Goal: Task Accomplishment & Management: Use online tool/utility

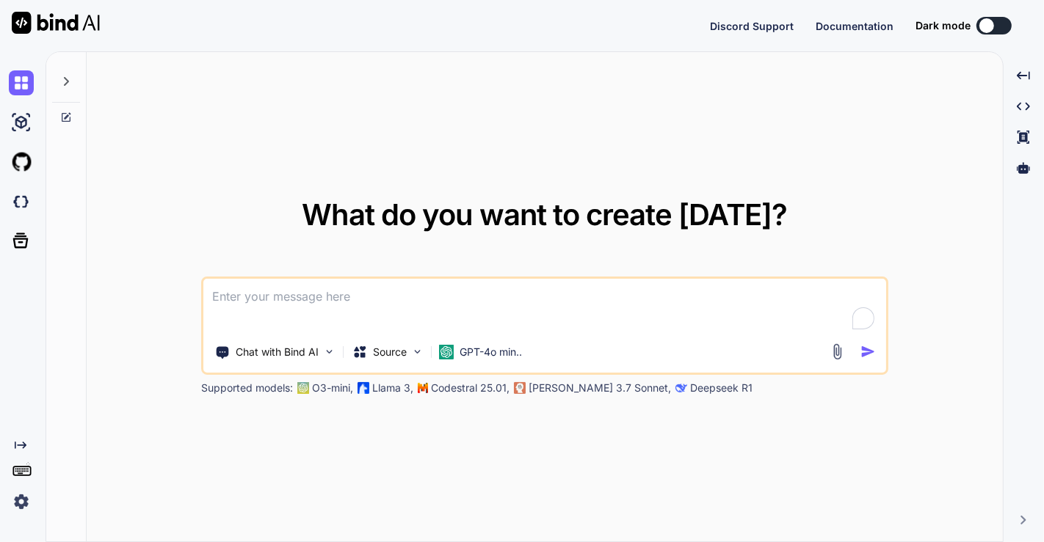
click at [20, 504] on img at bounding box center [21, 502] width 25 height 25
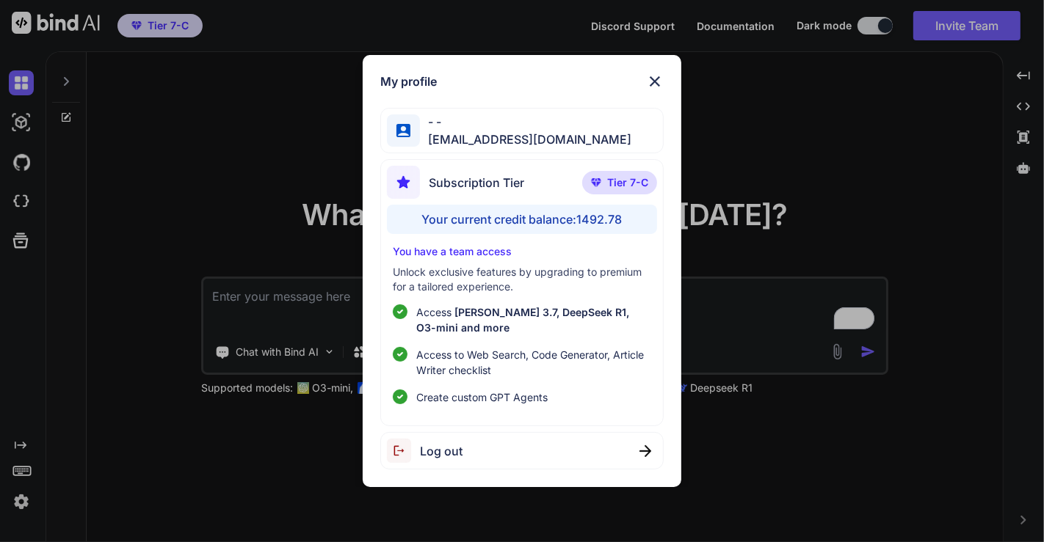
click at [523, 446] on div "Log out" at bounding box center [522, 450] width 284 height 37
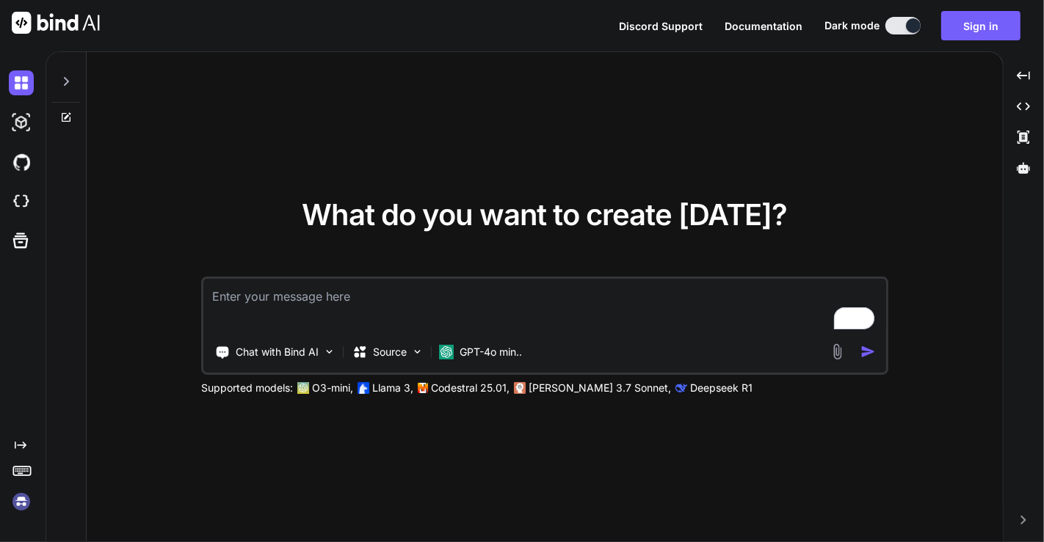
type textarea "x"
click at [27, 506] on img at bounding box center [21, 502] width 25 height 25
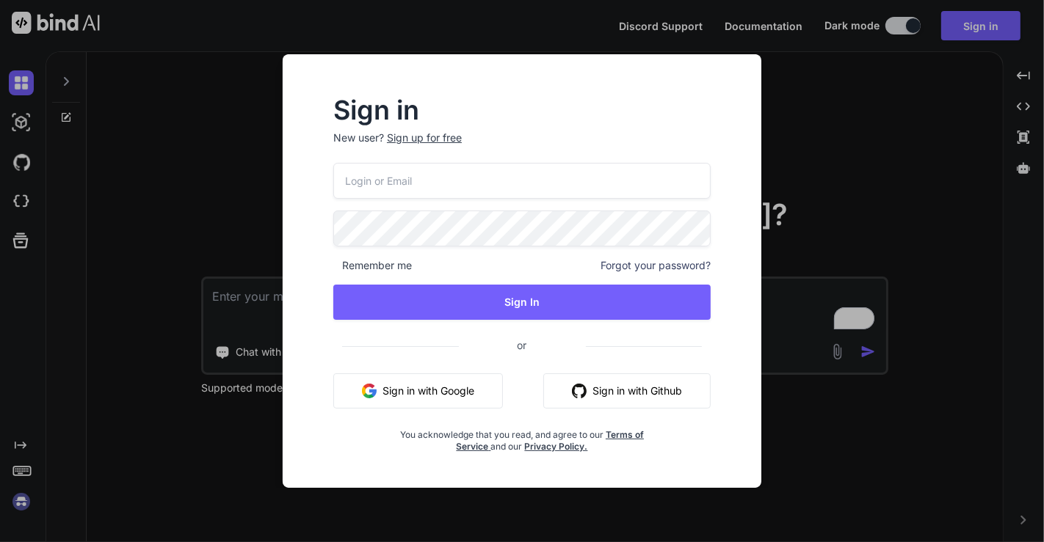
type input "app5@yopmail.com"
type textarea "x"
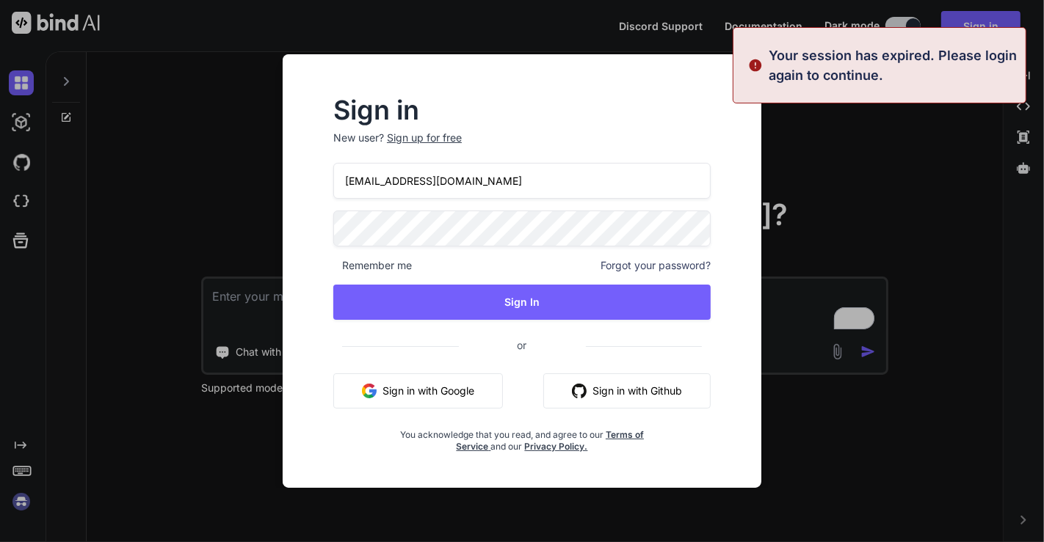
click at [481, 183] on input "app5@yopmail.com" at bounding box center [521, 181] width 377 height 36
paste input "akewiseco@gmail.com"
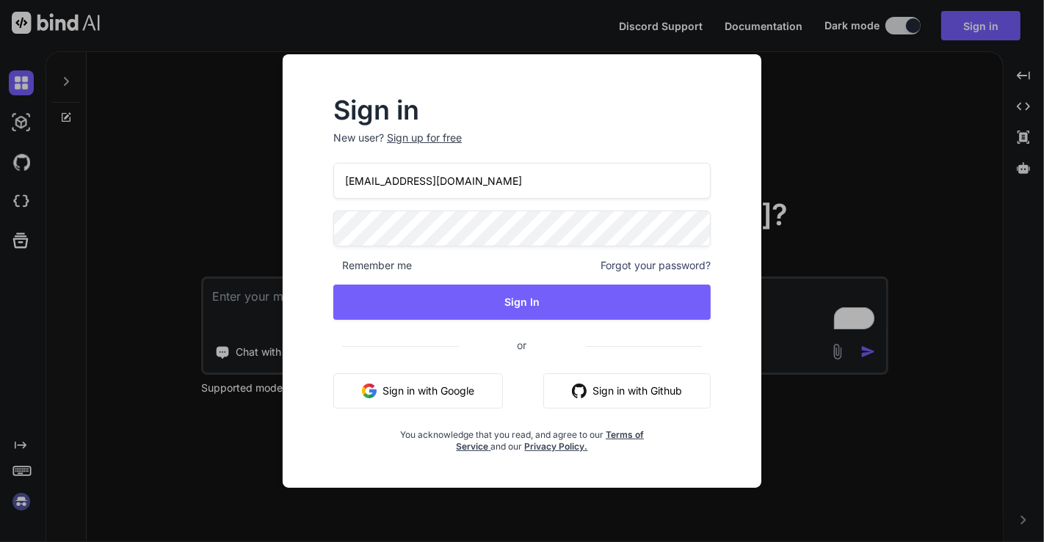
click at [348, 187] on input "akewiseco@gmail.com" at bounding box center [521, 181] width 377 height 36
type input "[EMAIL_ADDRESS][DOMAIN_NAME]"
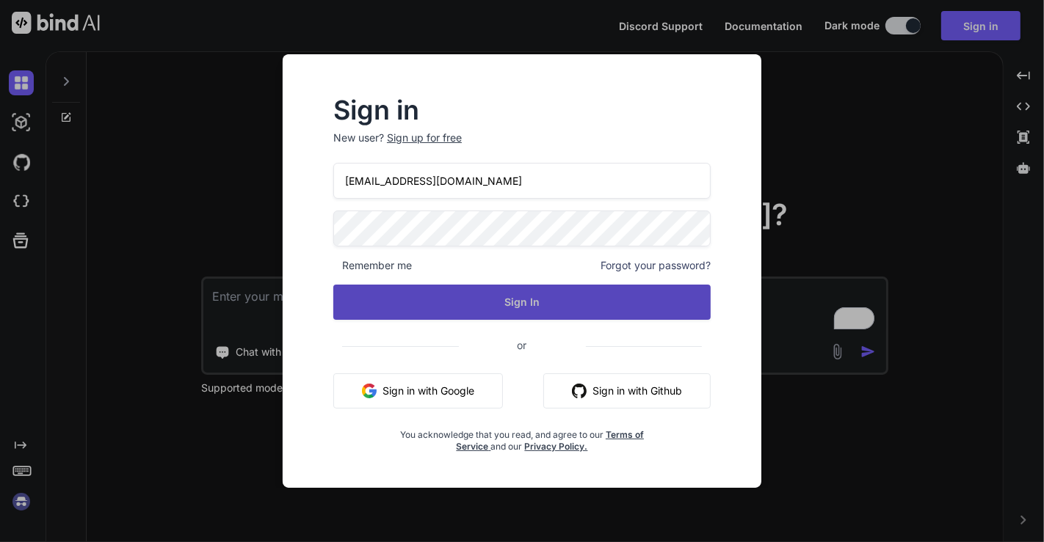
click at [439, 297] on button "Sign In" at bounding box center [521, 302] width 377 height 35
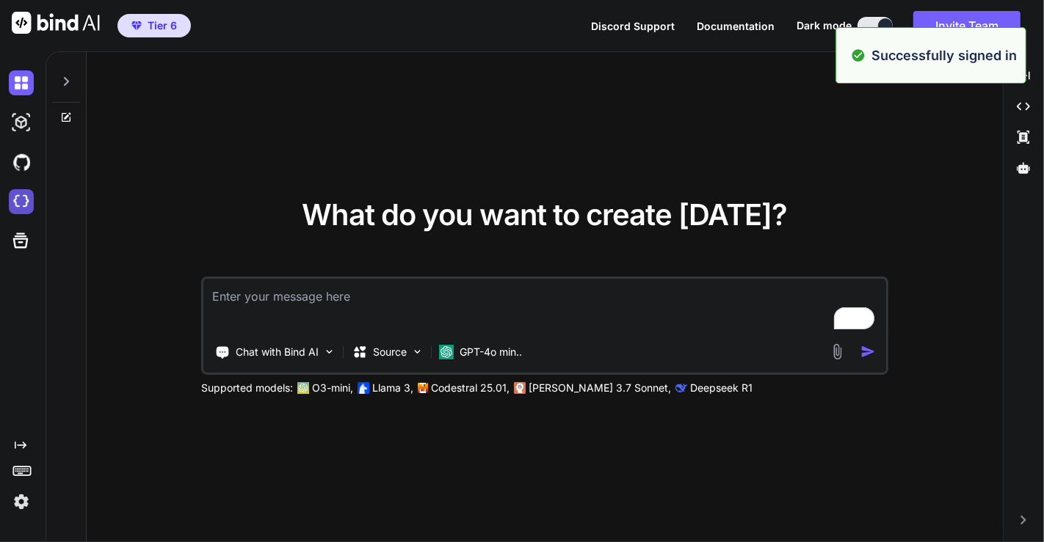
click at [23, 198] on img at bounding box center [21, 201] width 25 height 25
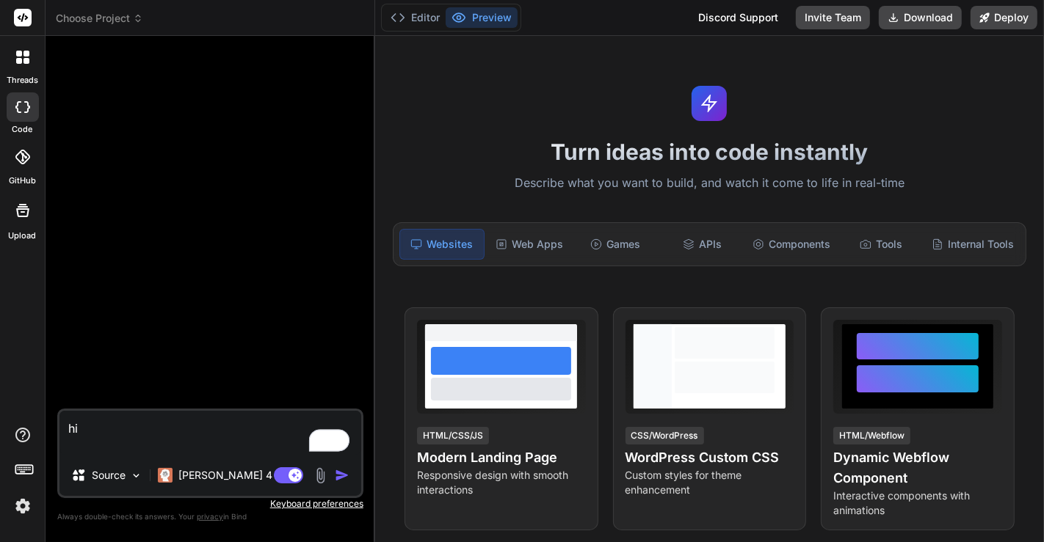
click at [72, 15] on span "Choose Project" at bounding box center [99, 18] width 87 height 15
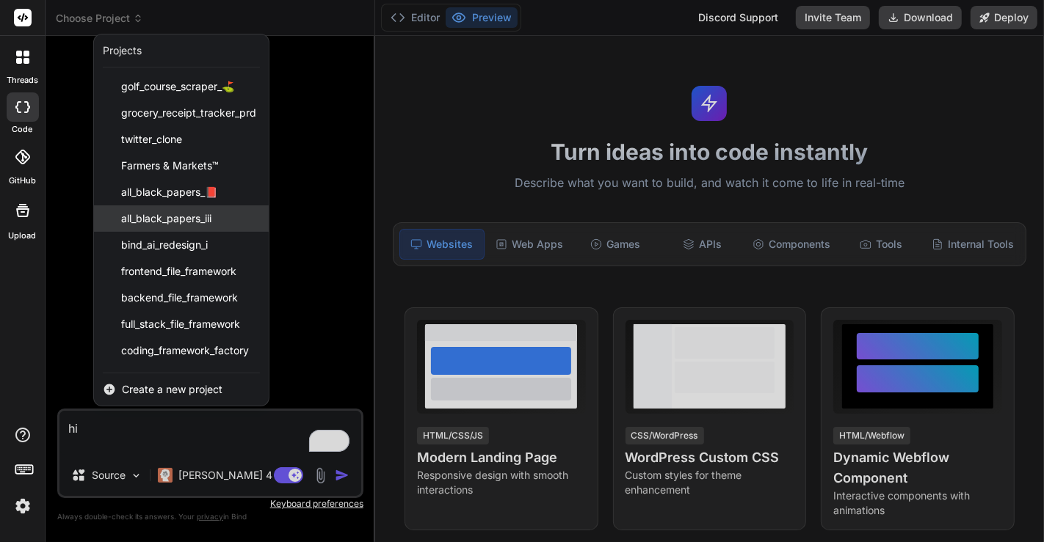
click at [176, 213] on span "all_black_papers_iii" at bounding box center [166, 218] width 90 height 15
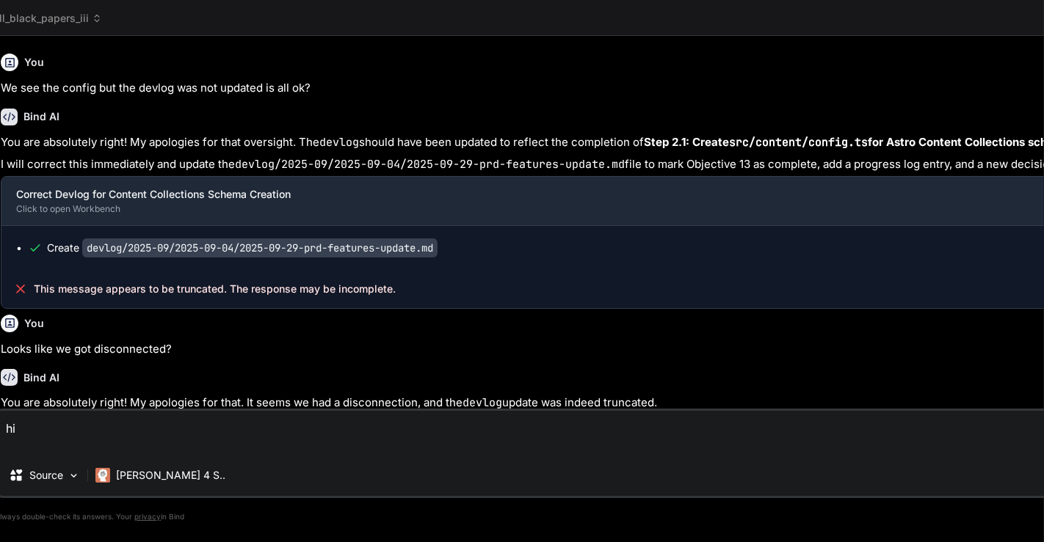
click at [64, 15] on span "all_black_papers_iii" at bounding box center [47, 18] width 109 height 15
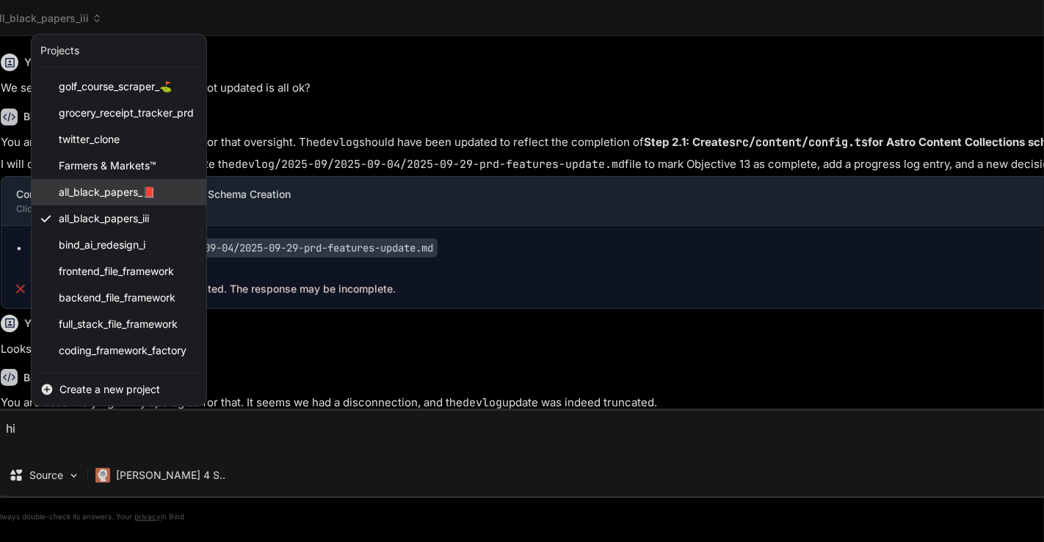
click at [104, 183] on div "all_black_papers_📕" at bounding box center [119, 192] width 175 height 26
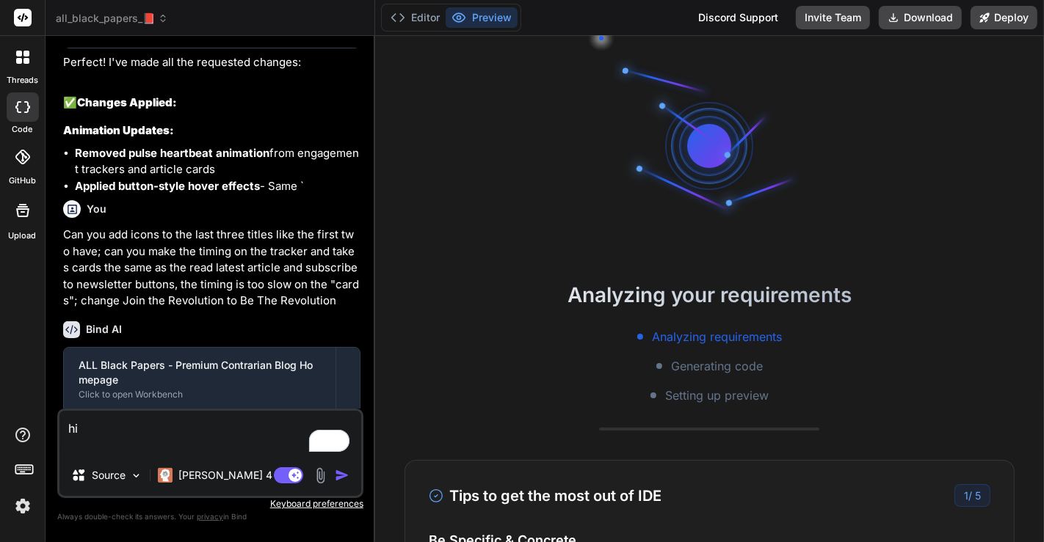
scroll to position [3051, 0]
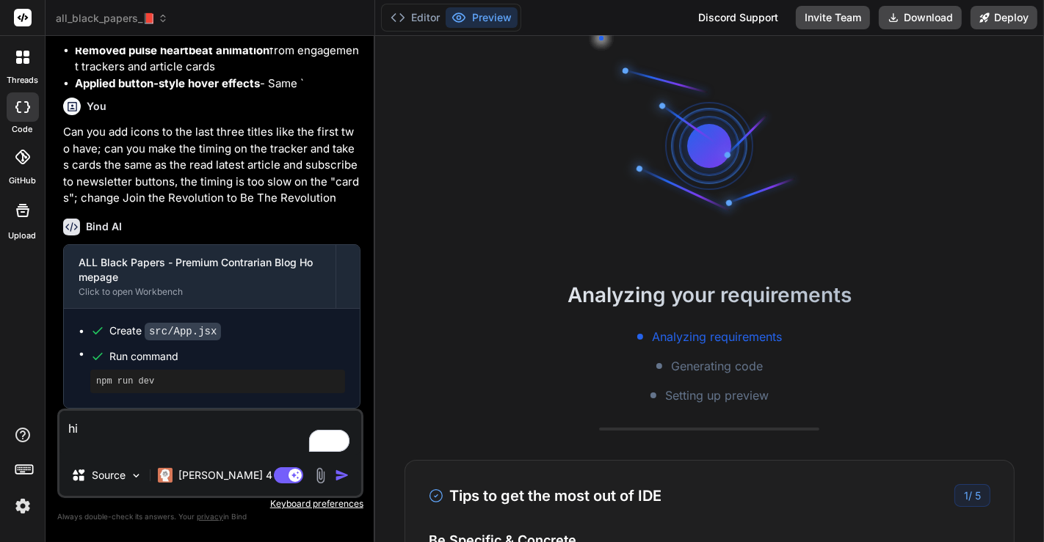
click at [23, 495] on img at bounding box center [22, 506] width 25 height 25
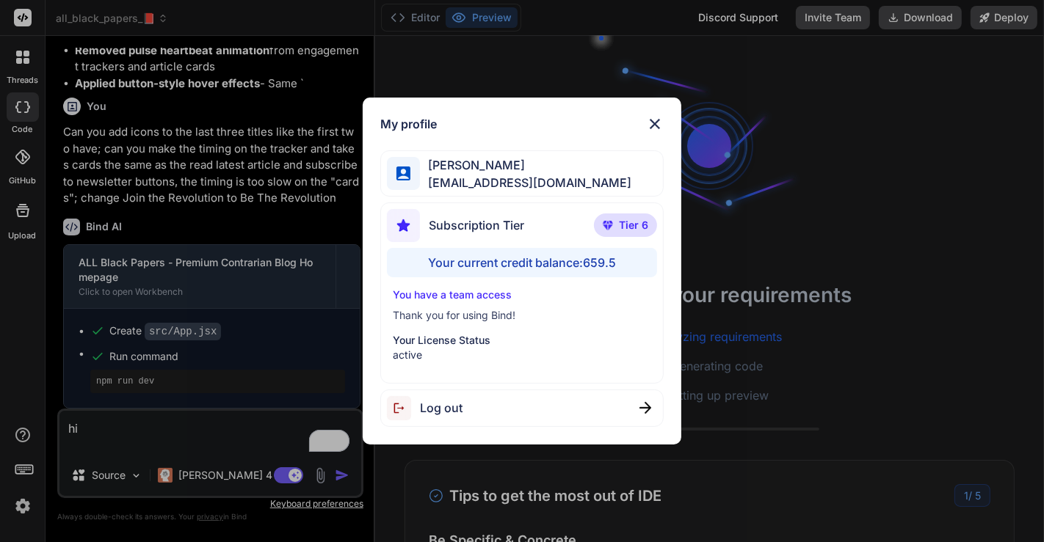
click at [182, 162] on div "My profile Tye Anderson fakewiseco@gmail.com Subscription Tier Tier 6 Your curr…" at bounding box center [522, 271] width 1044 height 542
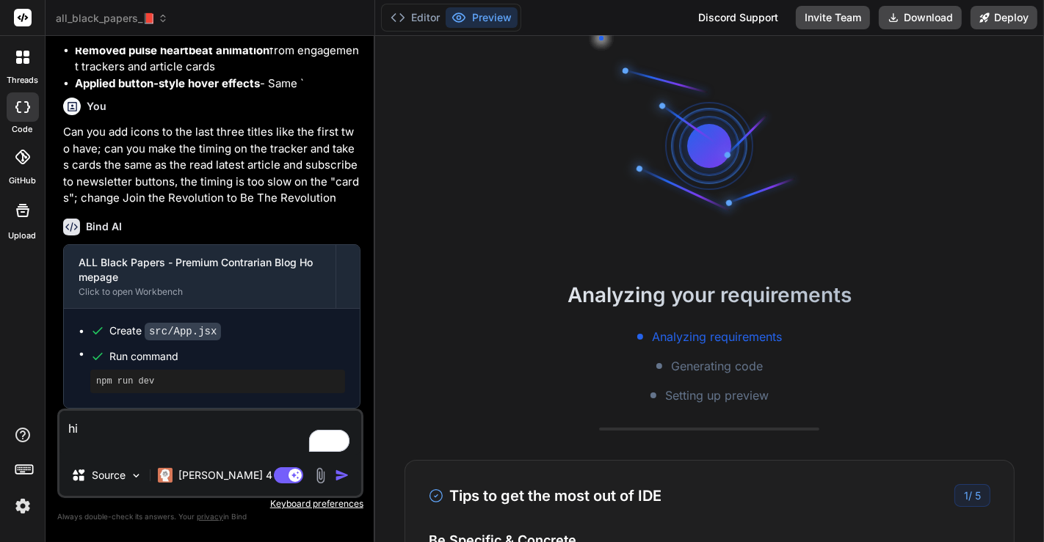
click at [112, 20] on span "all_black_papers_📕" at bounding box center [112, 18] width 112 height 15
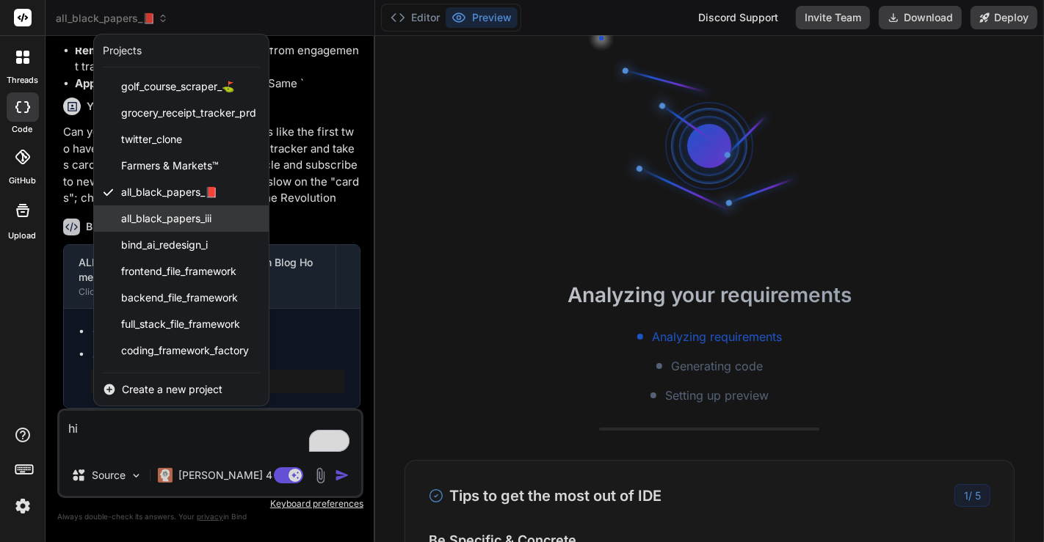
click at [146, 219] on span "all_black_papers_iii" at bounding box center [166, 218] width 90 height 15
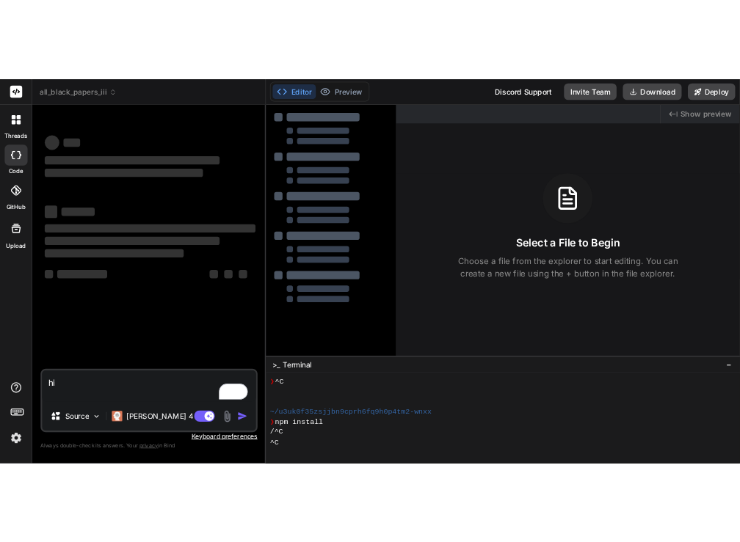
scroll to position [239, 0]
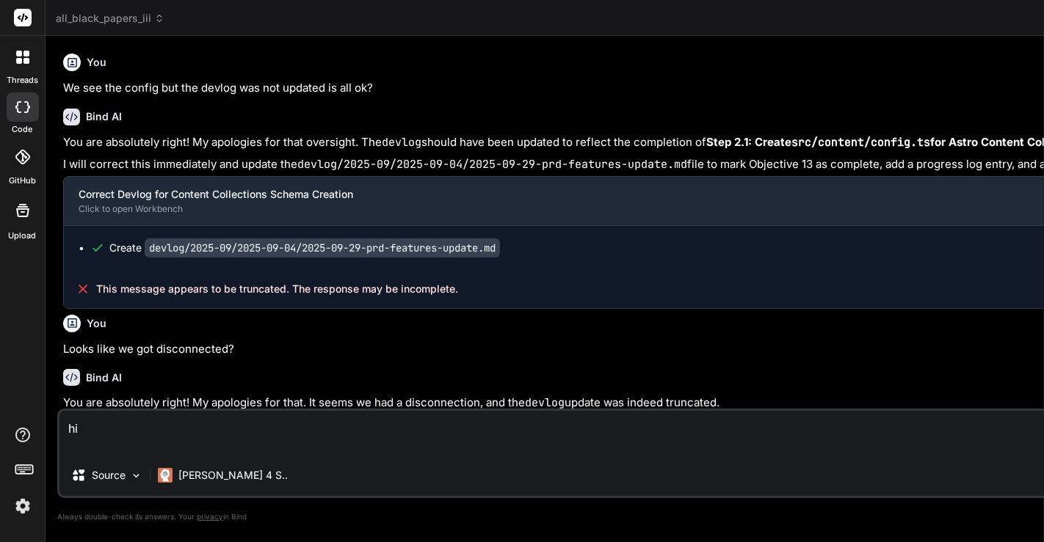
type textarea "x"
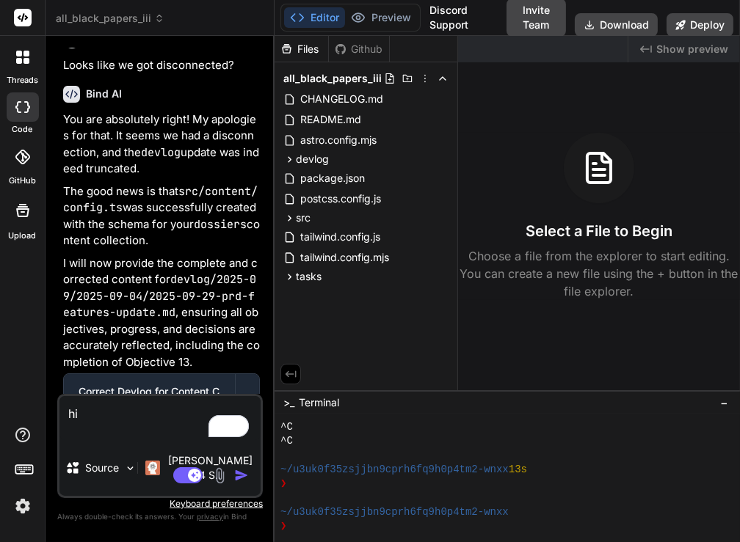
scroll to position [0, 0]
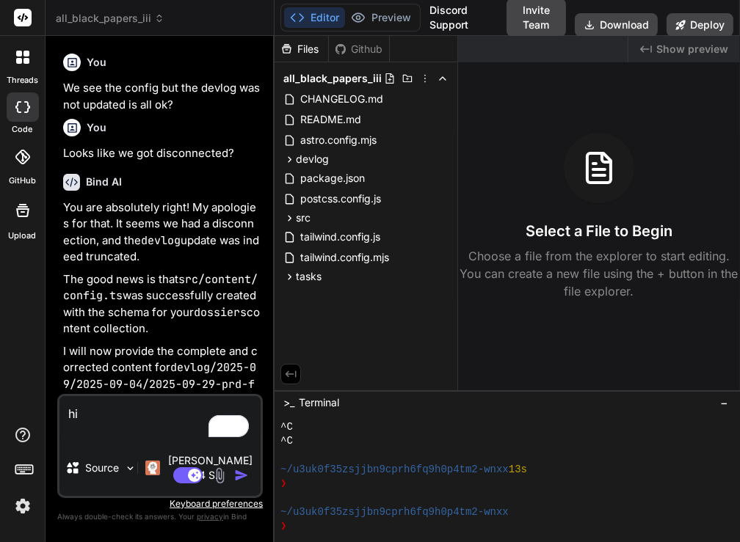
click at [207, 140] on div "You Looks like we got disconnected?" at bounding box center [161, 137] width 197 height 49
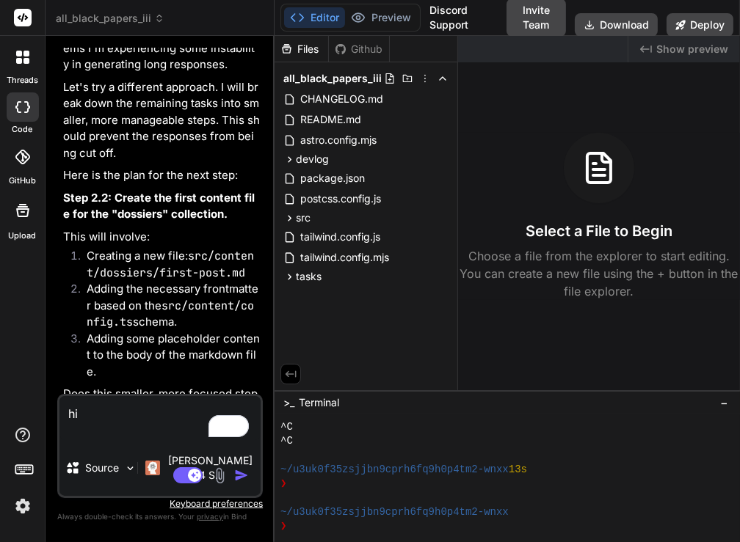
scroll to position [1485, 0]
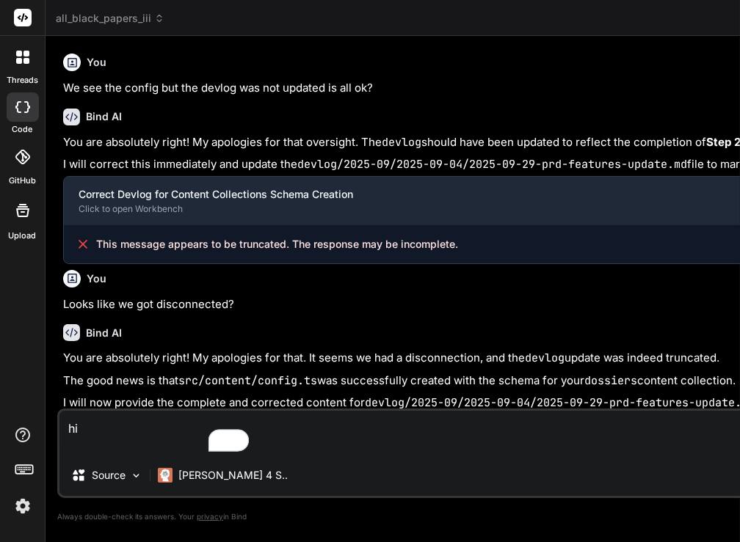
type textarea "x"
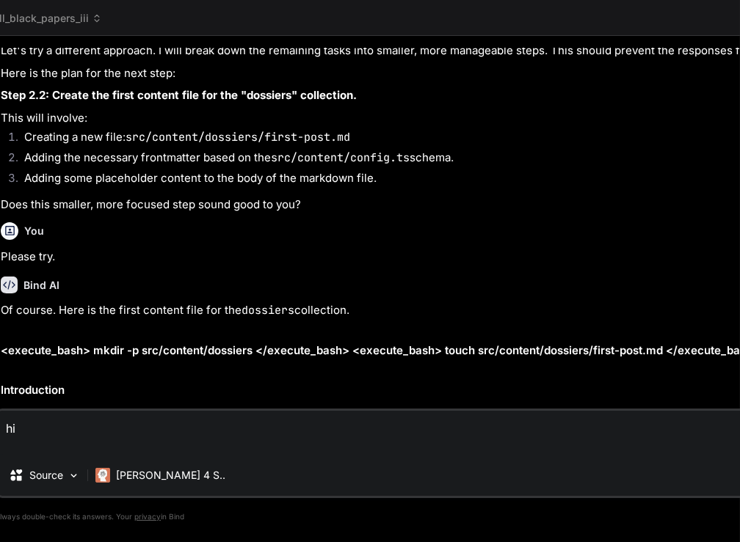
scroll to position [951, 0]
